Goal: Task Accomplishment & Management: Use online tool/utility

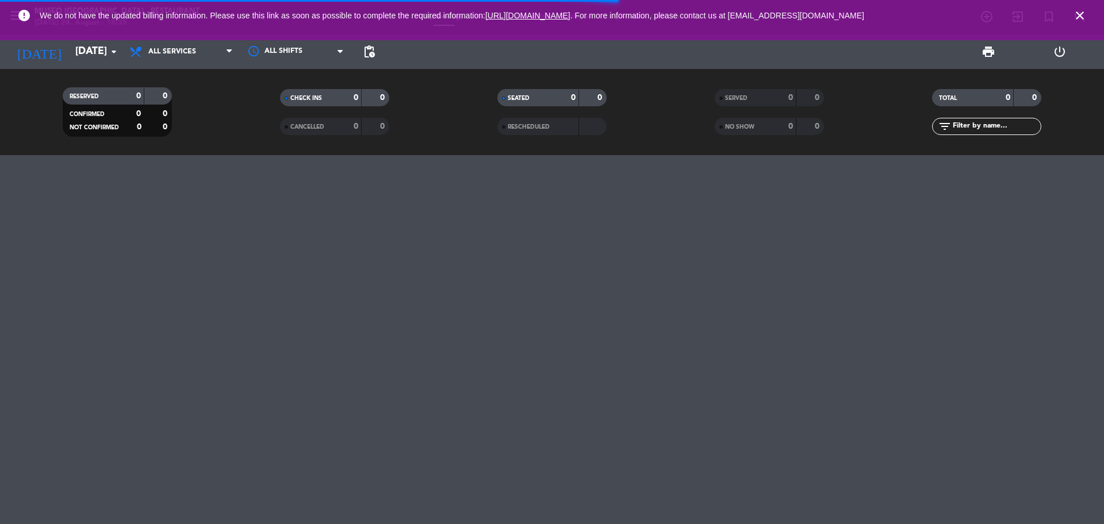
click at [1073, 19] on icon "close" at bounding box center [1080, 16] width 14 height 14
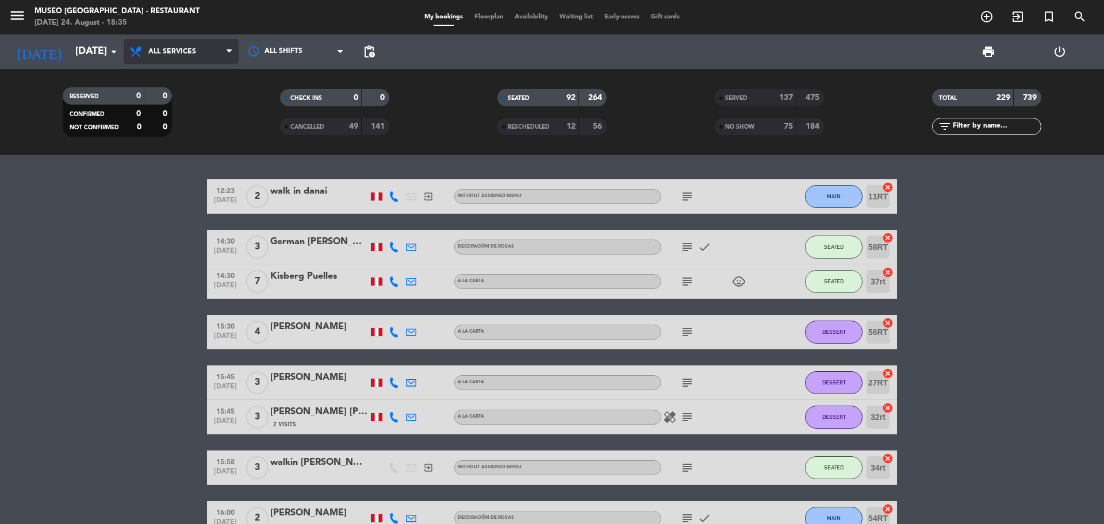
click at [193, 48] on span "All services" at bounding box center [172, 52] width 48 height 8
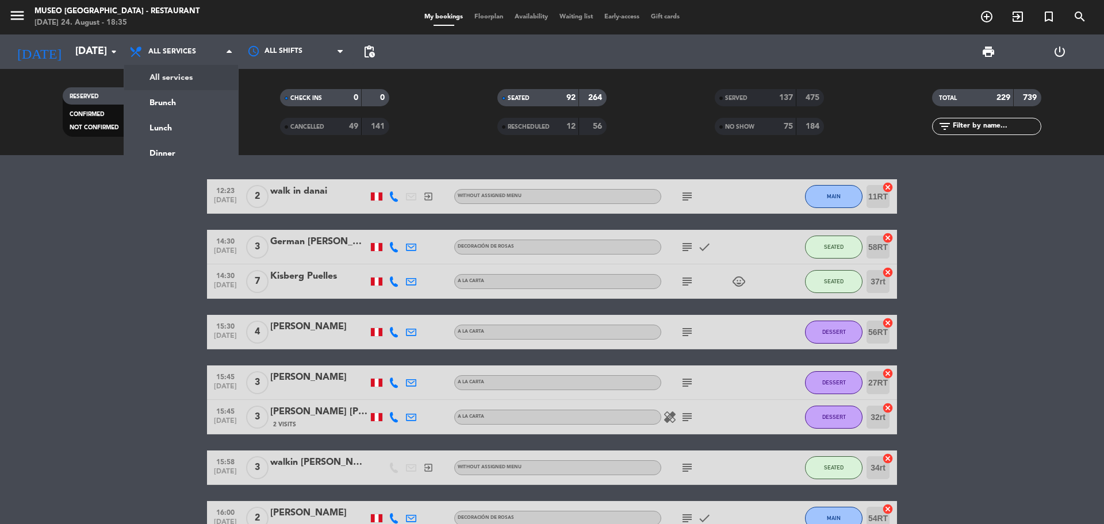
click at [244, 88] on div "CHECK INS 0 0 CANCELLED 49 141" at bounding box center [334, 111] width 217 height 63
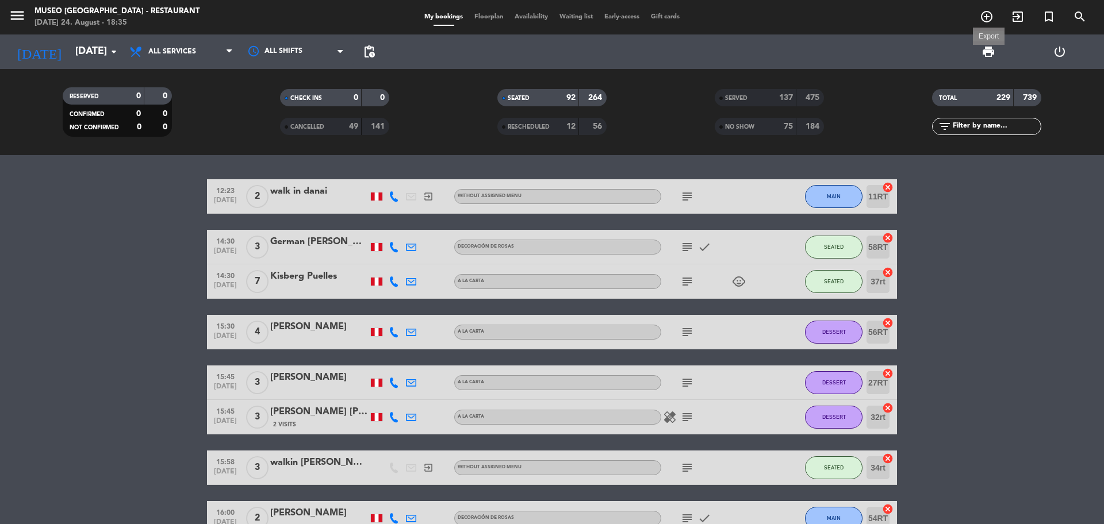
click at [991, 57] on span "print" at bounding box center [988, 52] width 14 height 14
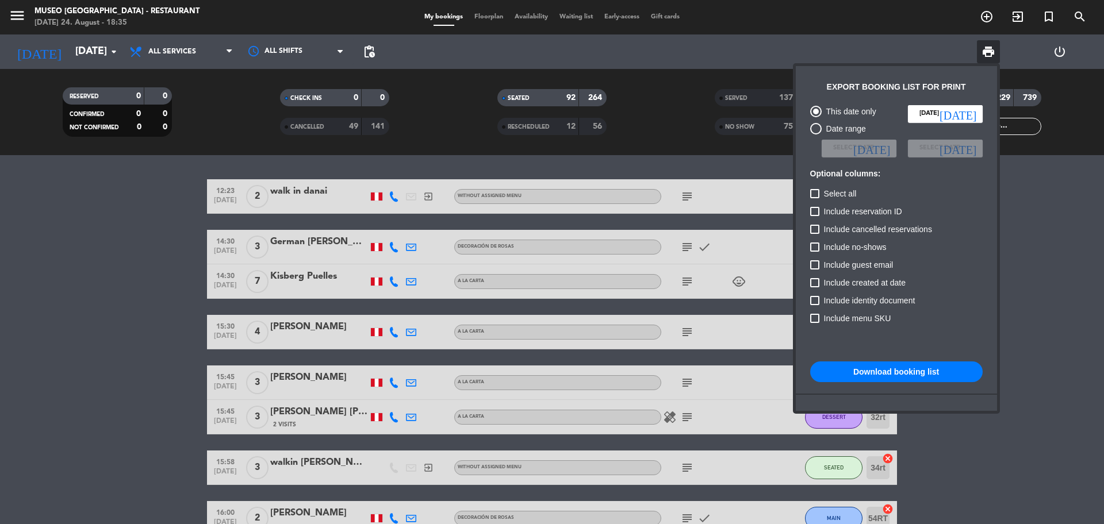
click at [891, 224] on span "Include cancelled reservations" at bounding box center [878, 229] width 108 height 14
click at [815, 234] on input "Include cancelled reservations" at bounding box center [814, 234] width 1 height 1
checkbox input "true"
click at [876, 246] on span "Include no-shows" at bounding box center [855, 247] width 63 height 14
click at [815, 252] on input "Include no-shows" at bounding box center [814, 252] width 1 height 1
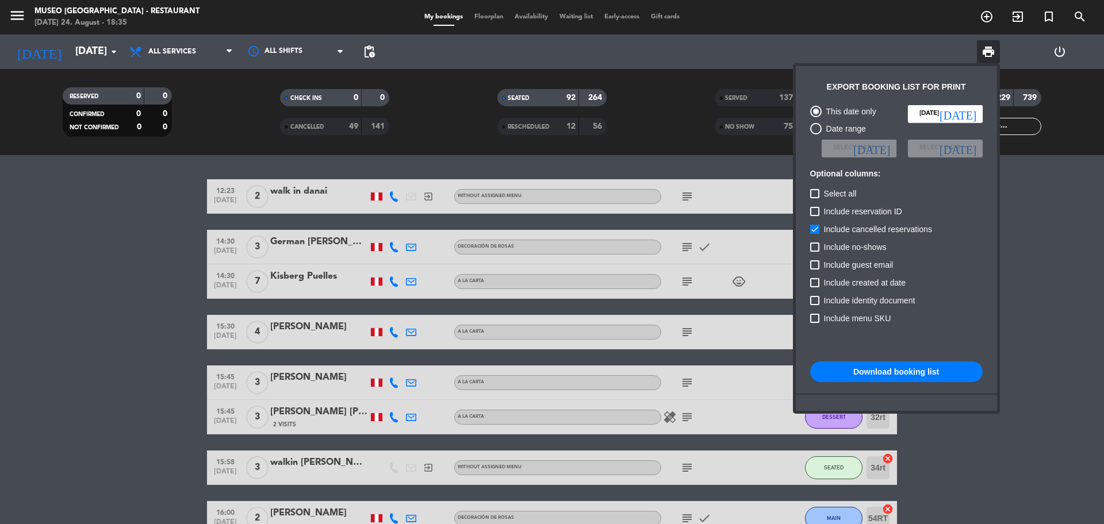
checkbox input "true"
click at [891, 373] on button "Download booking list" at bounding box center [896, 372] width 172 height 21
